Goal: Check status: Check status

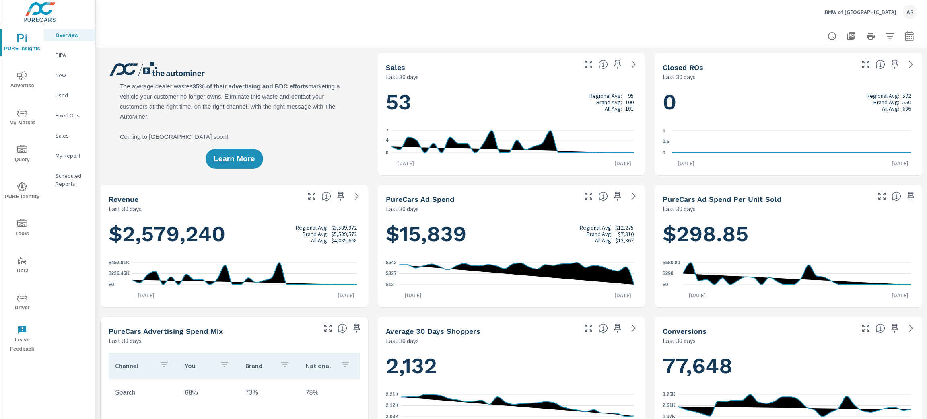
scroll to position [0, 0]
click at [22, 125] on span "My Market" at bounding box center [22, 118] width 39 height 20
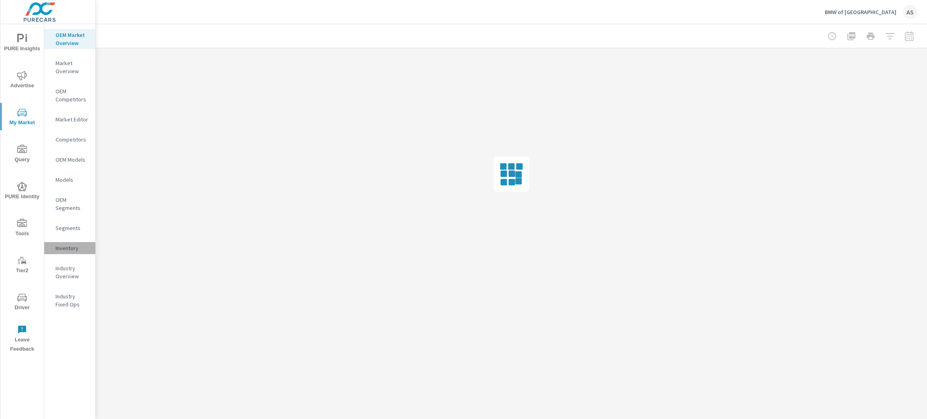
click at [70, 248] on p "Inventory" at bounding box center [72, 248] width 33 height 8
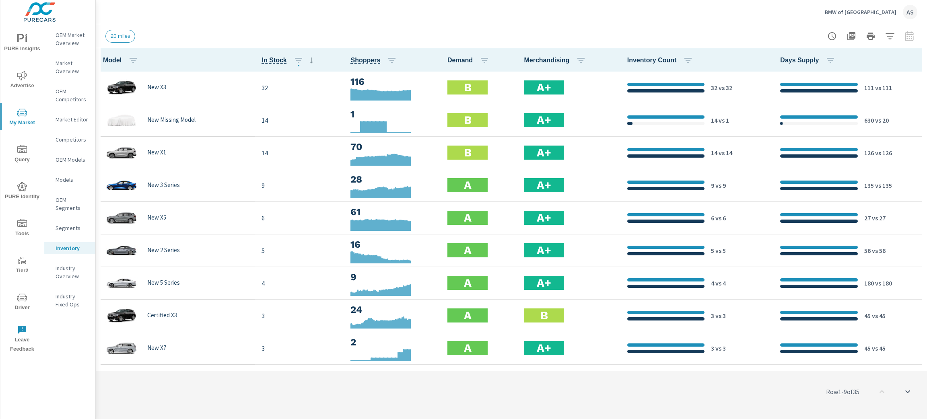
scroll to position [0, 0]
click at [24, 38] on icon "nav menu" at bounding box center [22, 39] width 10 height 10
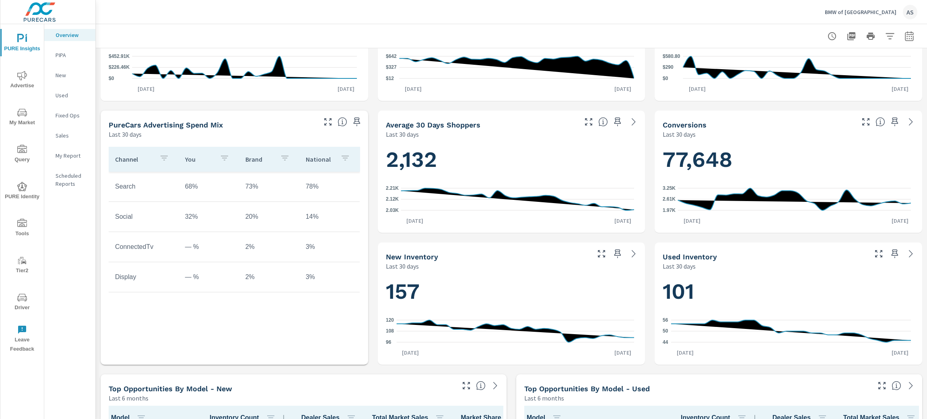
scroll to position [301, 0]
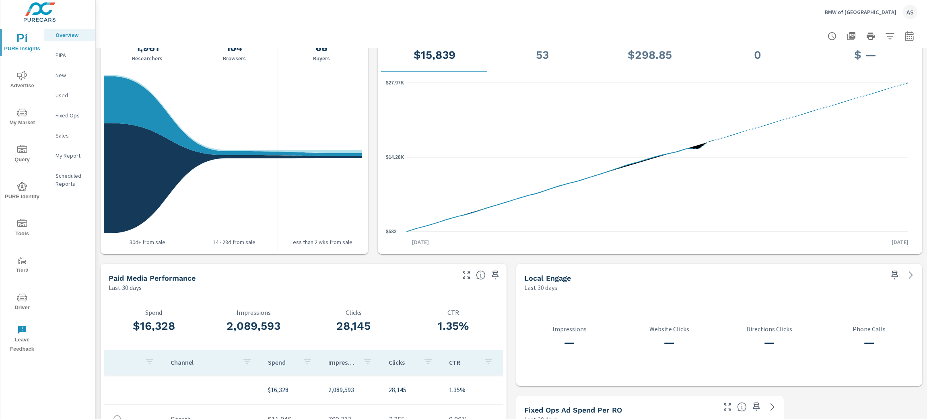
scroll to position [784, 0]
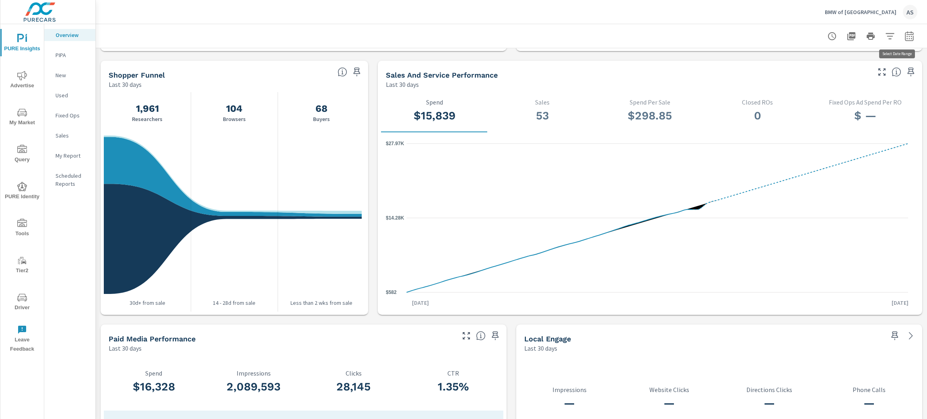
click at [905, 33] on icon "button" at bounding box center [909, 36] width 8 height 10
select select "Last 30 days"
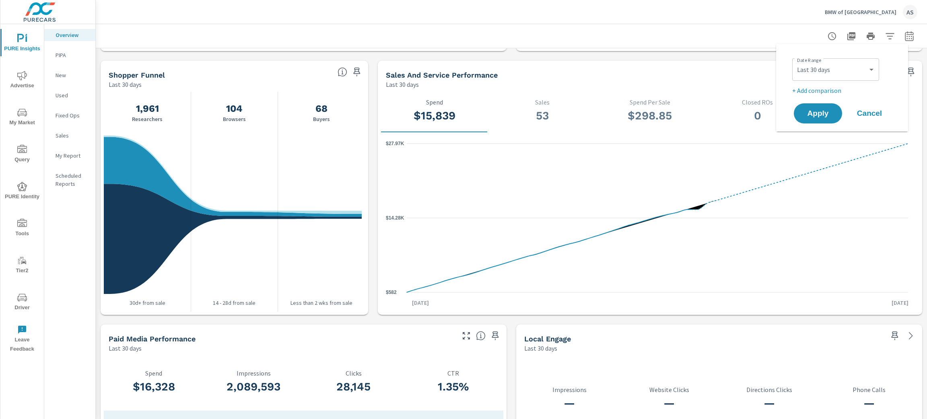
click at [819, 86] on p "+ Add comparison" at bounding box center [843, 91] width 103 height 10
select select "Previous period"
click at [826, 140] on span "Apply" at bounding box center [817, 136] width 33 height 8
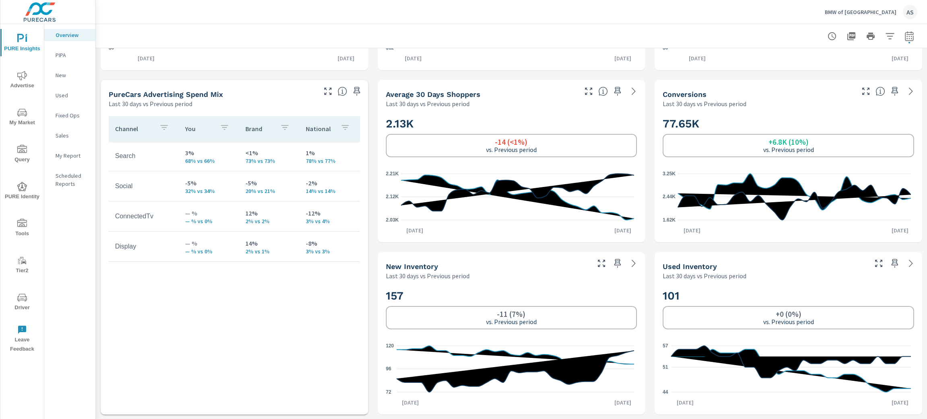
scroll to position [204, 0]
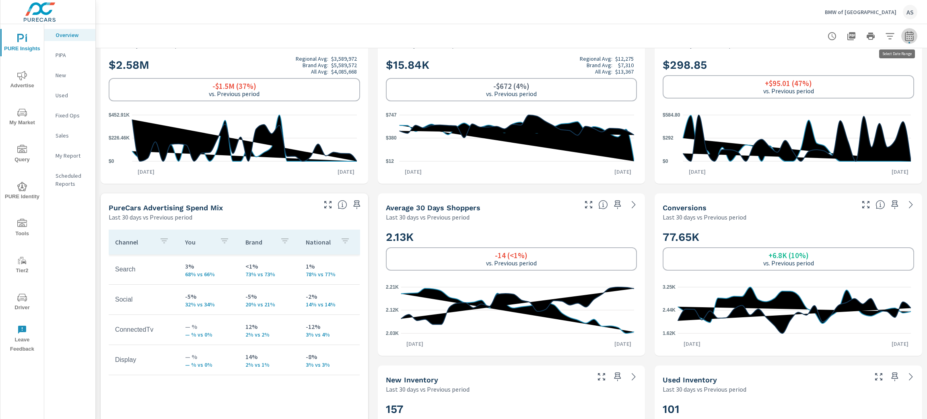
click at [905, 40] on icon "button" at bounding box center [909, 36] width 8 height 10
select select "Last 30 days"
select select "Previous period"
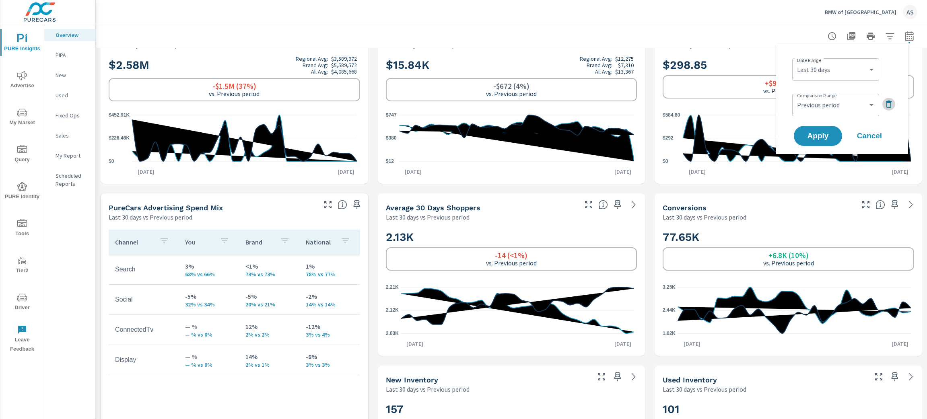
click at [887, 101] on icon "button" at bounding box center [889, 104] width 6 height 7
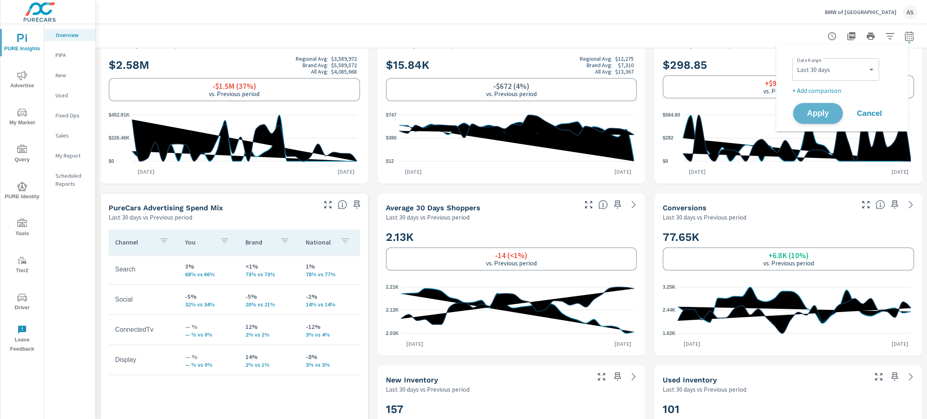
click at [810, 110] on span "Apply" at bounding box center [817, 114] width 33 height 8
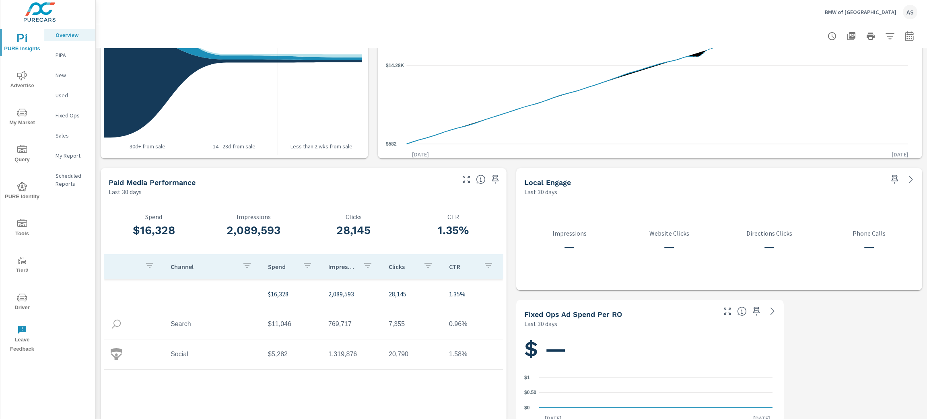
scroll to position [948, 0]
